Goal: Information Seeking & Learning: Learn about a topic

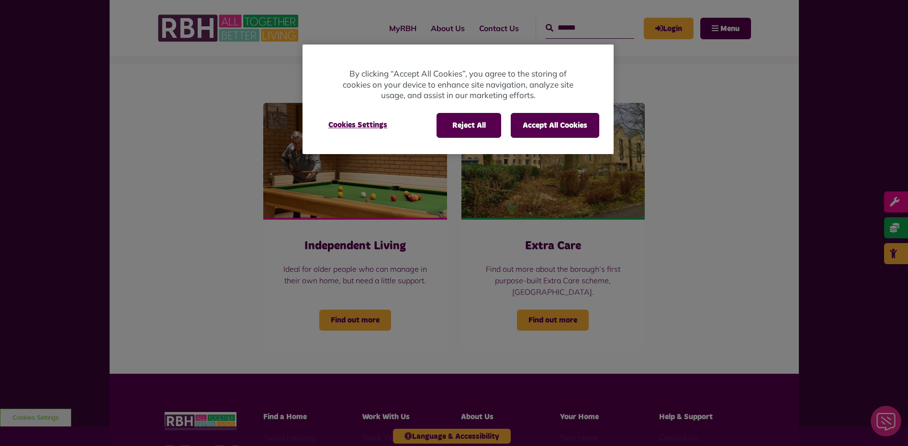
scroll to position [96, 0]
click at [535, 127] on button "Accept All Cookies" at bounding box center [554, 125] width 89 height 25
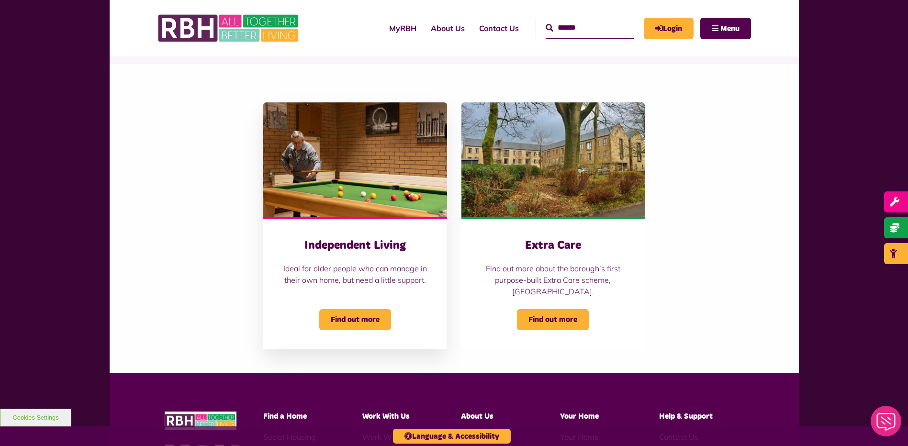
click at [376, 242] on h3 "Independent Living" at bounding box center [354, 245] width 145 height 15
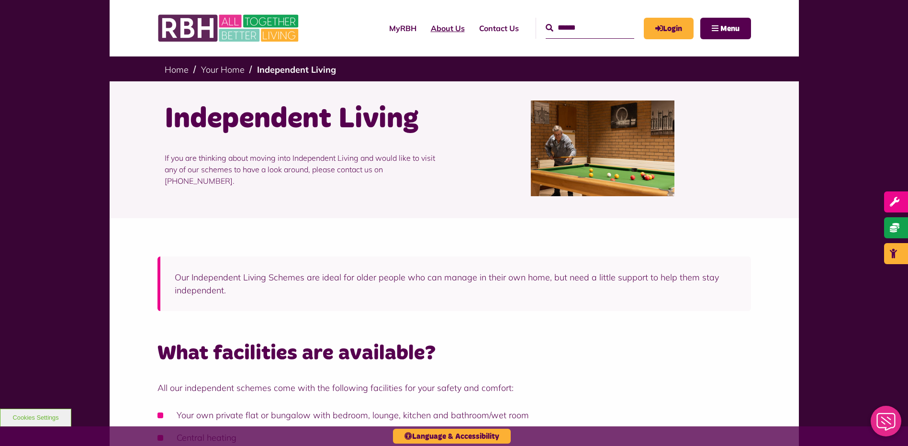
click at [438, 25] on link "About Us" at bounding box center [447, 28] width 48 height 26
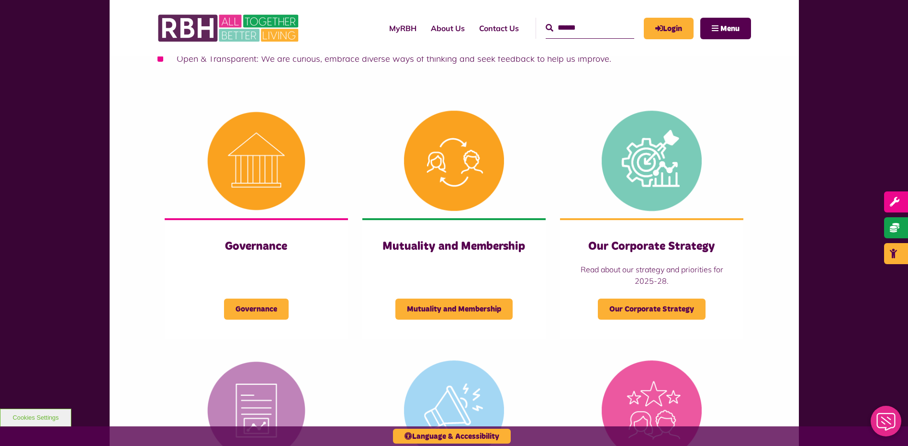
scroll to position [335, 0]
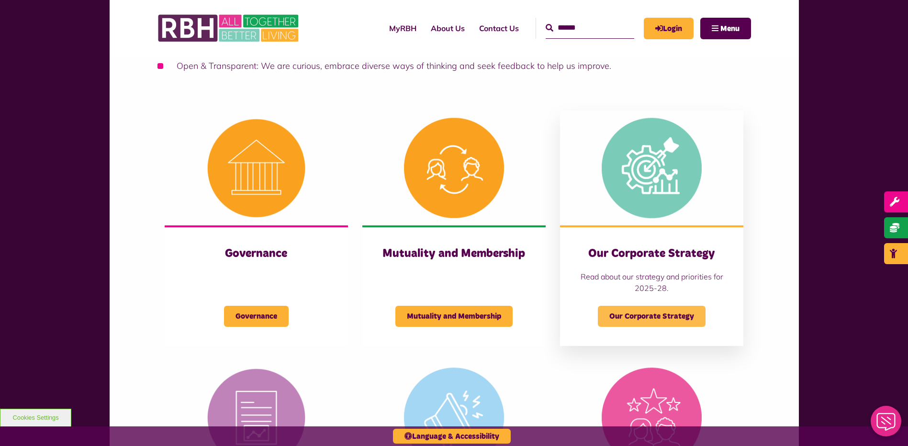
click at [653, 306] on span "Our Corporate Strategy" at bounding box center [652, 316] width 108 height 21
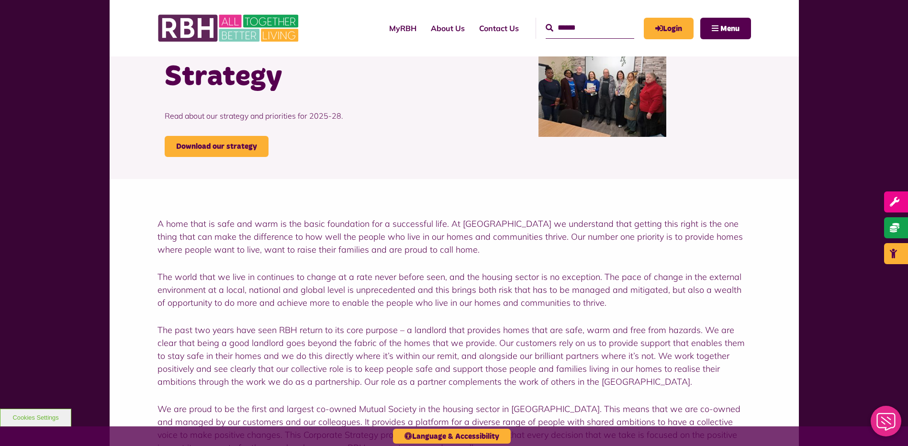
scroll to position [144, 0]
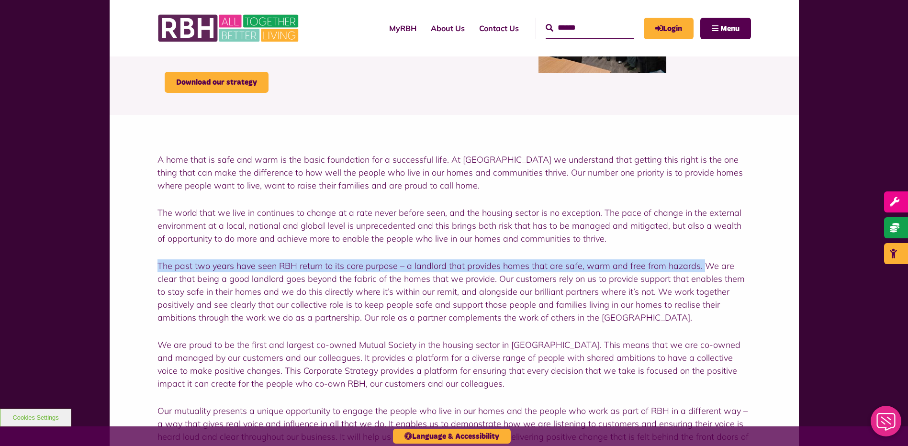
drag, startPoint x: 158, startPoint y: 264, endPoint x: 695, endPoint y: 263, distance: 536.8
click at [695, 263] on p "The past two years have seen RBH return to its core purpose – a landlord that p…" at bounding box center [453, 291] width 593 height 65
copy p "The past two years have seen RBH return to its core purpose – a landlord that p…"
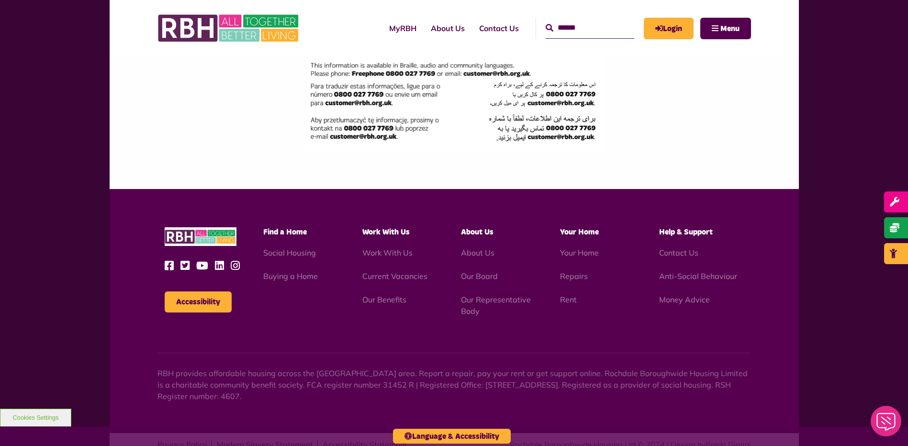
scroll to position [1558, 0]
